Goal: Task Accomplishment & Management: Complete application form

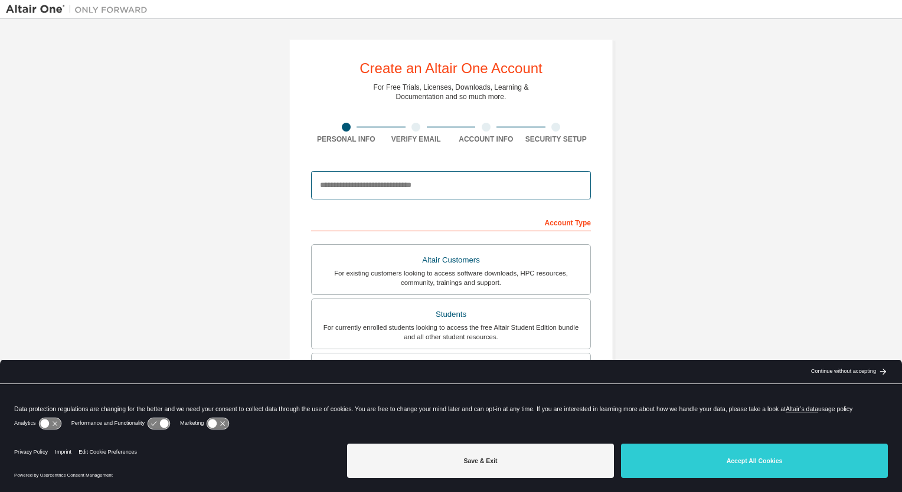
click at [458, 189] on input "email" at bounding box center [451, 185] width 280 height 28
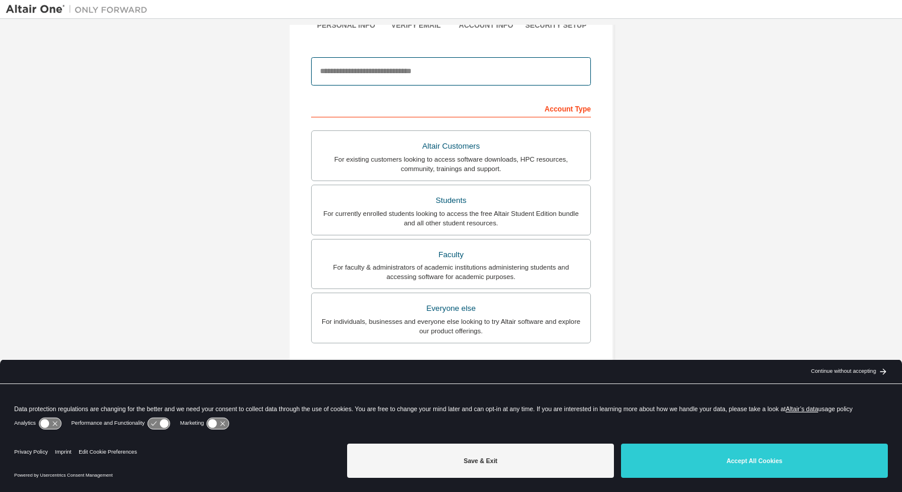
scroll to position [118, 0]
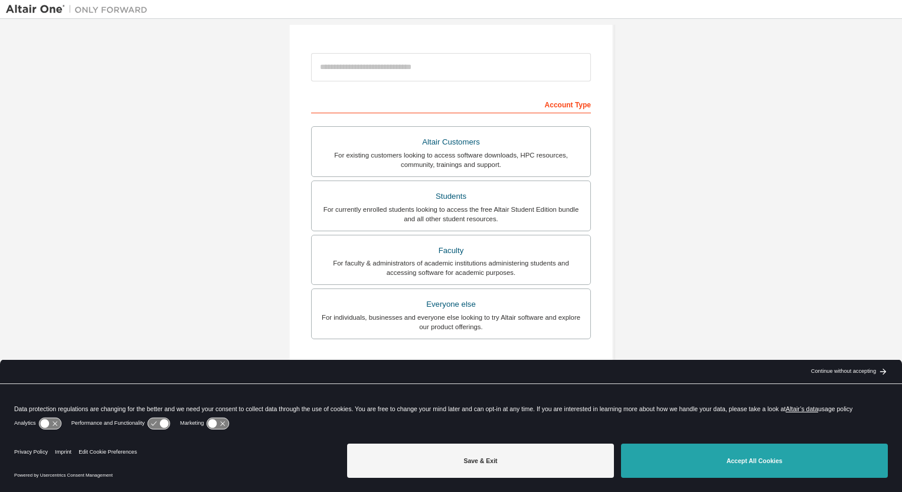
click at [717, 467] on button "Accept All Cookies" at bounding box center [754, 461] width 267 height 34
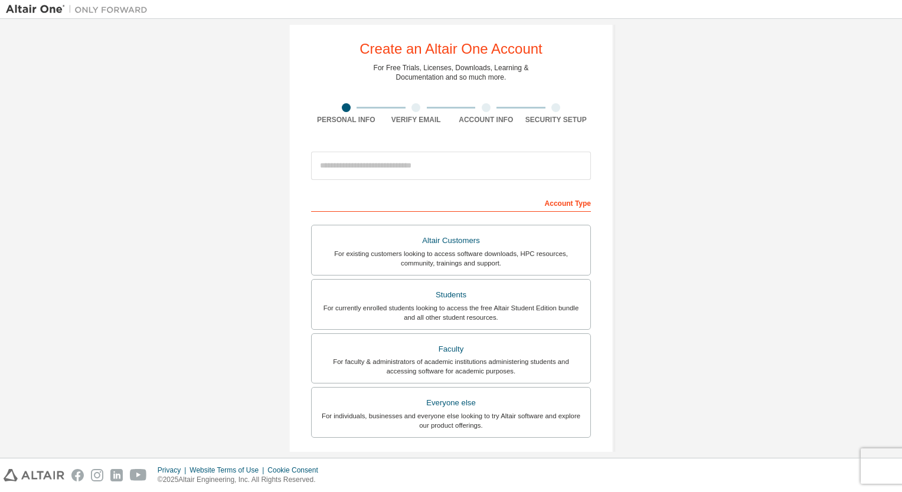
scroll to position [0, 0]
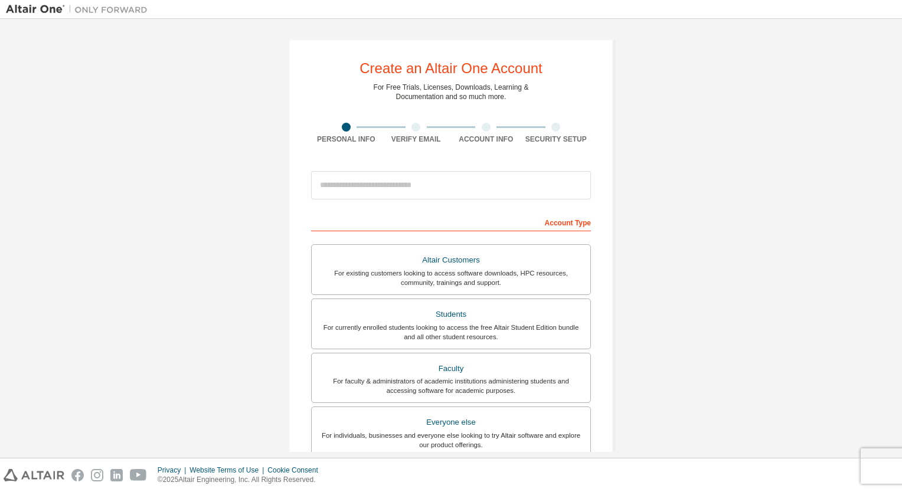
click at [32, 9] on img at bounding box center [80, 10] width 148 height 12
